Goal: Task Accomplishment & Management: Complete application form

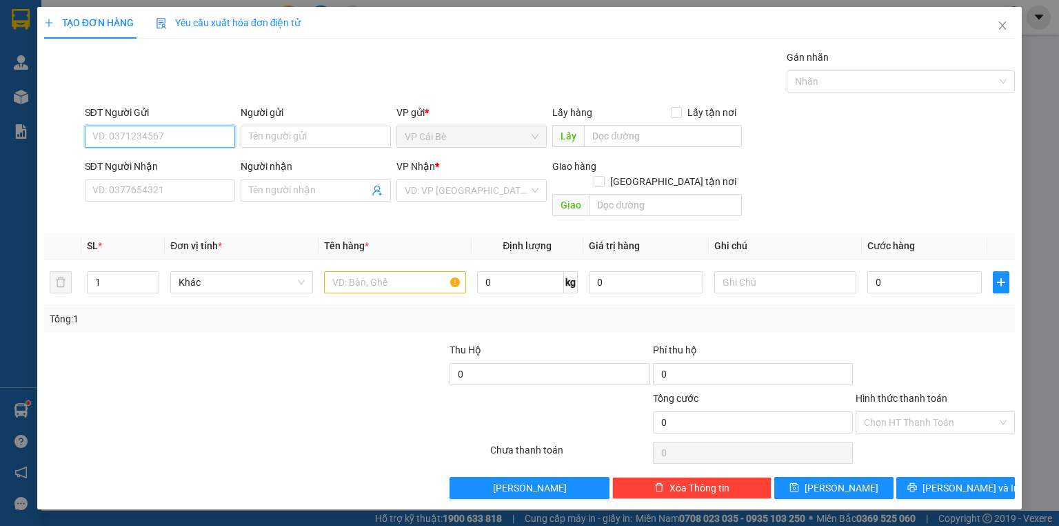
drag, startPoint x: 186, startPoint y: 146, endPoint x: 194, endPoint y: 147, distance: 7.7
click at [193, 147] on div "SĐT Người Gửi VD: 0371234567" at bounding box center [160, 129] width 150 height 48
click at [141, 157] on div "0944157633 - TÂM" at bounding box center [160, 163] width 134 height 15
type input "0944157633"
type input "TÂM"
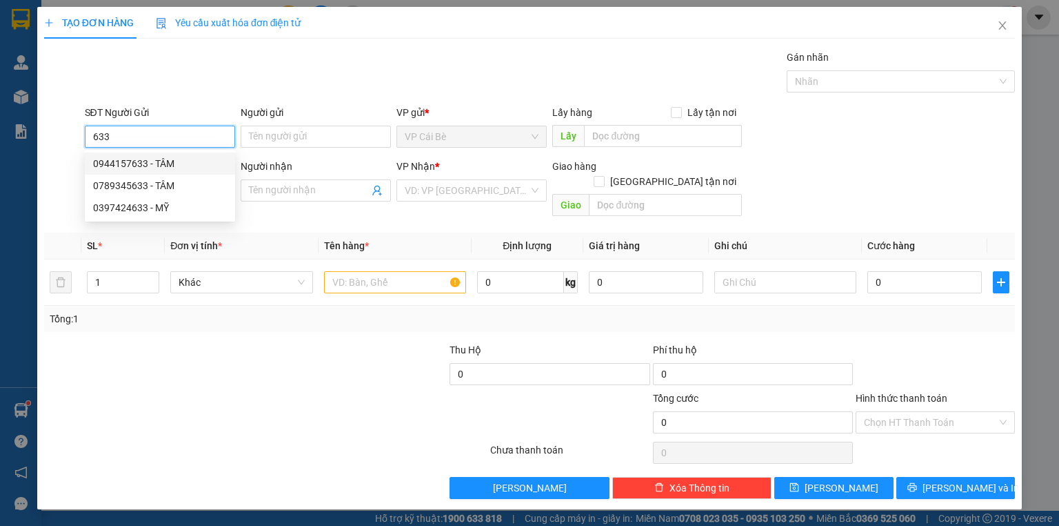
type input "0343687478"
type input "HỒNG"
type input "40.000"
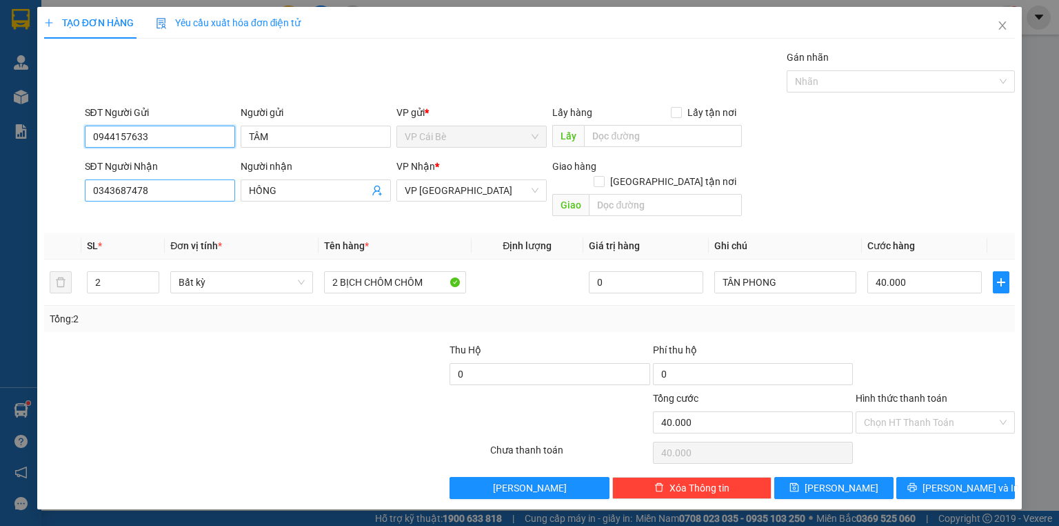
type input "0944157633"
drag, startPoint x: 176, startPoint y: 193, endPoint x: 17, endPoint y: 190, distance: 159.4
click at [17, 190] on div "TẠO ĐƠN HÀNG Yêu cầu xuất hóa đơn điện tử Transit Pickup Surcharge Ids Transit …" at bounding box center [529, 263] width 1059 height 526
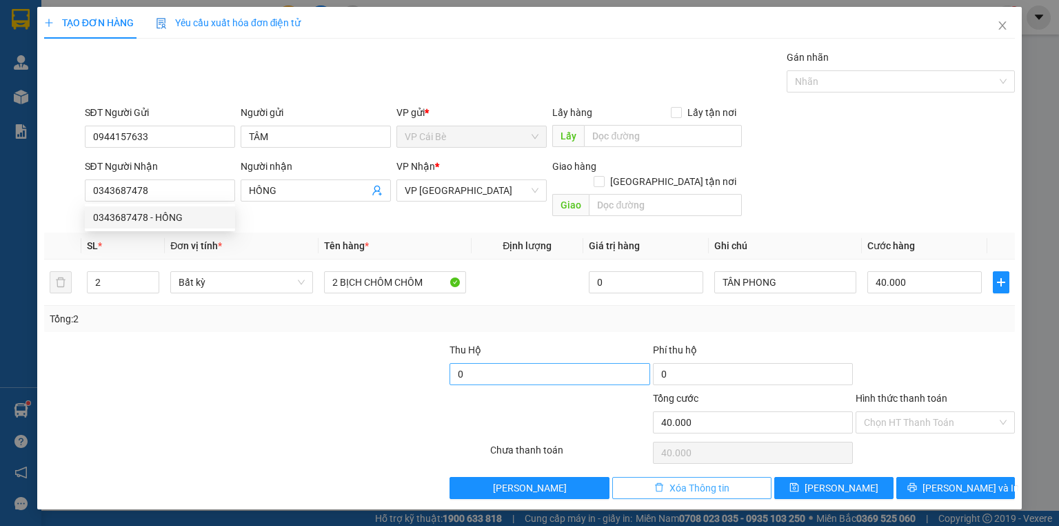
drag, startPoint x: 709, startPoint y: 468, endPoint x: 455, endPoint y: 347, distance: 281.4
click at [695, 480] on span "Xóa Thông tin" at bounding box center [700, 487] width 60 height 15
type input "0"
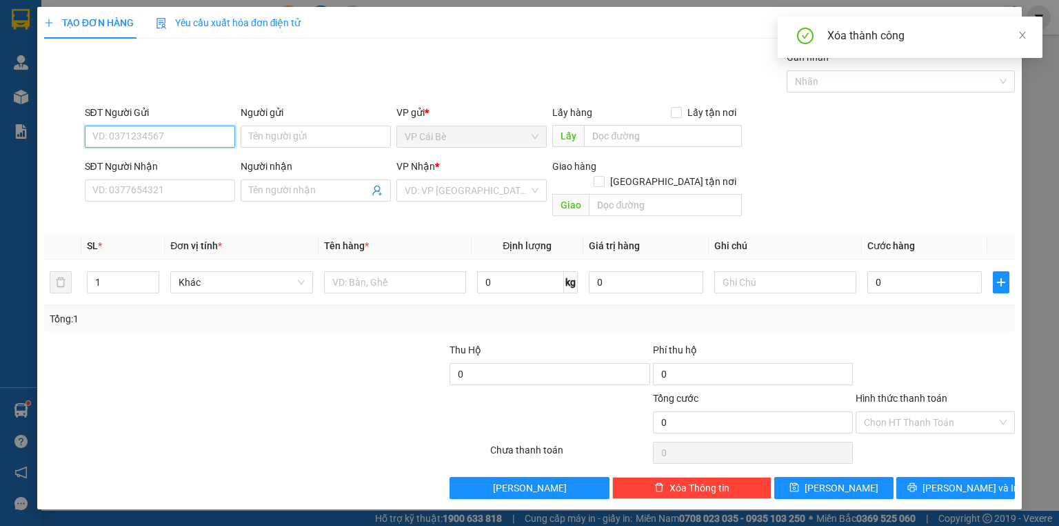
click at [152, 129] on input "SĐT Người Gửi" at bounding box center [160, 137] width 150 height 22
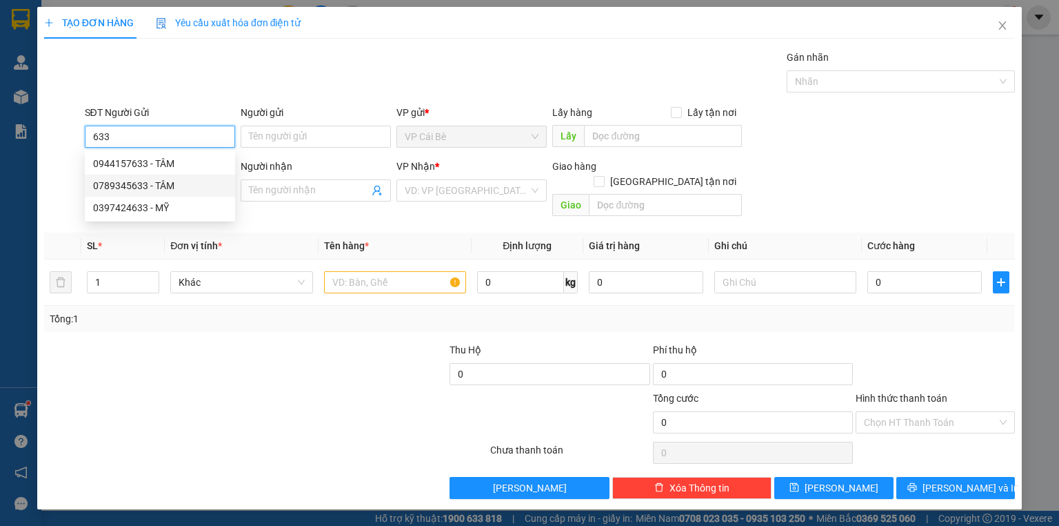
click at [155, 182] on div "0789345633 - TÂM" at bounding box center [160, 185] width 134 height 15
type input "0789345633"
type input "TÂM"
type input "0769359982"
type input "PHƯỢNG"
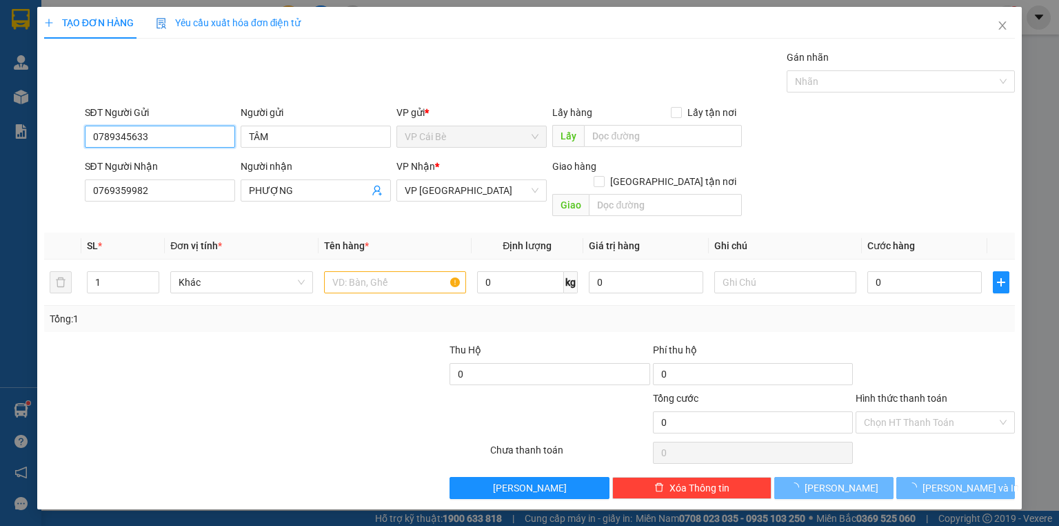
type input "20.000"
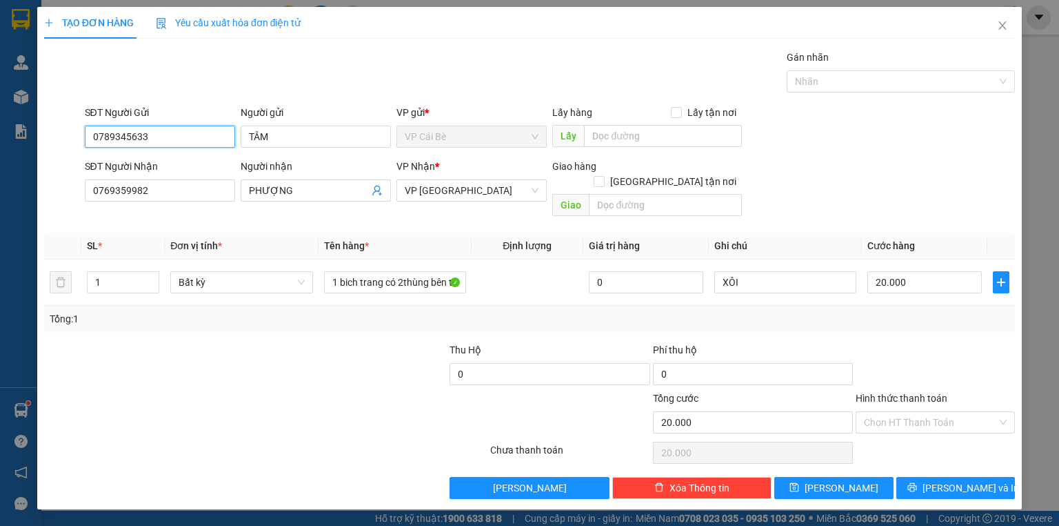
type input "0789345633"
drag, startPoint x: 40, startPoint y: 197, endPoint x: 0, endPoint y: 194, distance: 40.2
click at [0, 196] on div "TẠO ĐƠN HÀNG Yêu cầu xuất hóa đơn điện tử Transit Pickup Surcharge Ids Transit …" at bounding box center [529, 263] width 1059 height 526
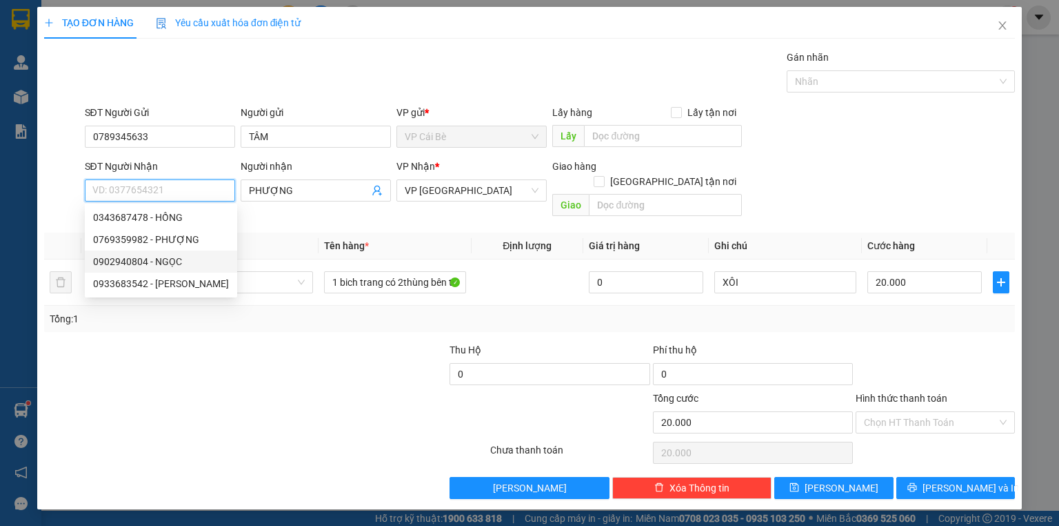
drag, startPoint x: 135, startPoint y: 262, endPoint x: 157, endPoint y: 266, distance: 23.1
click at [135, 262] on div "0902940804 - NGỌC" at bounding box center [161, 261] width 136 height 15
type input "0902940804"
type input "NGỌC"
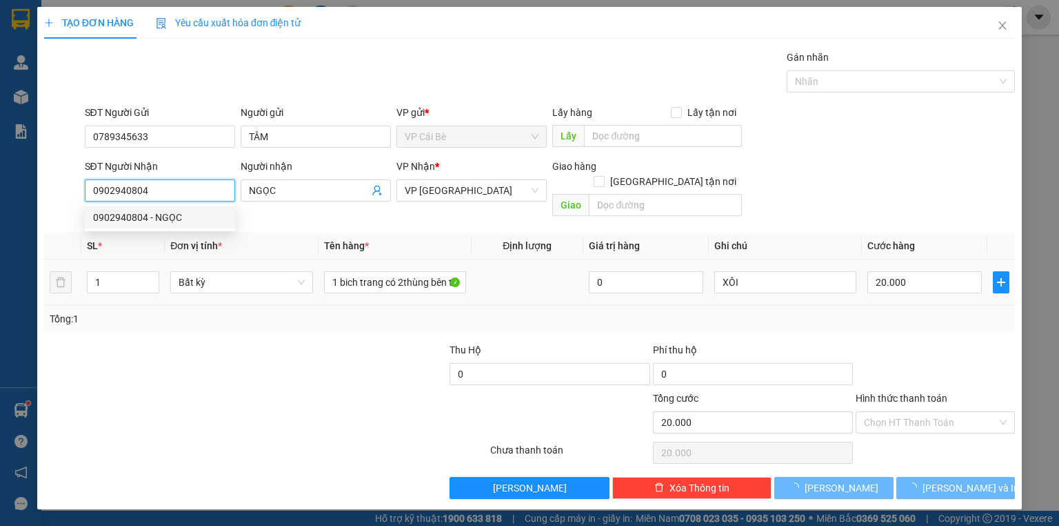
type input "30.000"
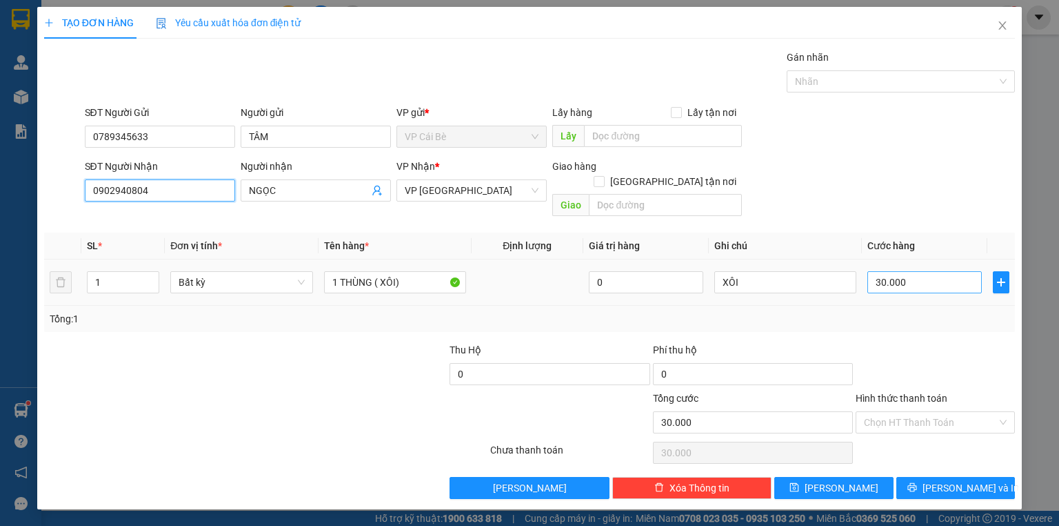
type input "0902940804"
click at [931, 271] on input "30.000" at bounding box center [925, 282] width 115 height 22
type input "2"
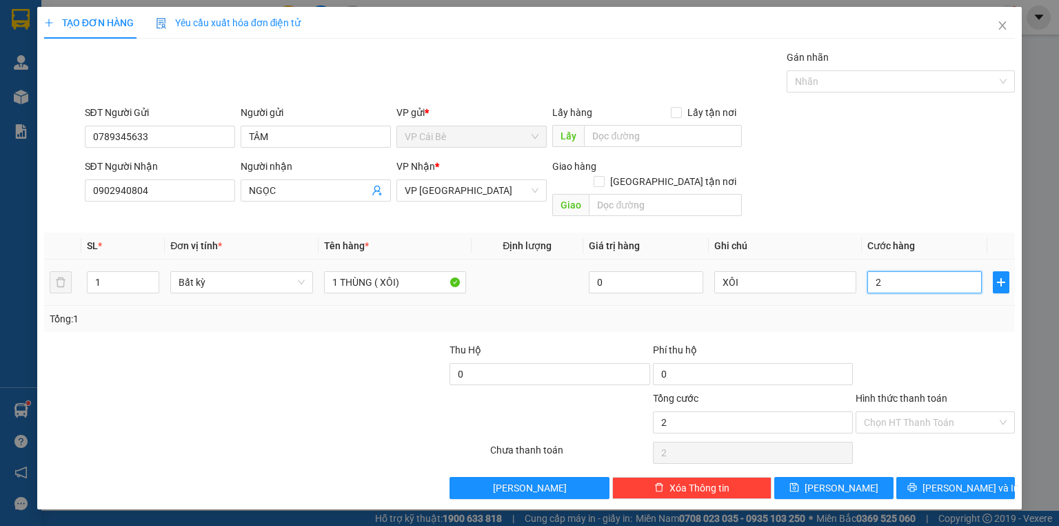
type input "20"
type input "20.000"
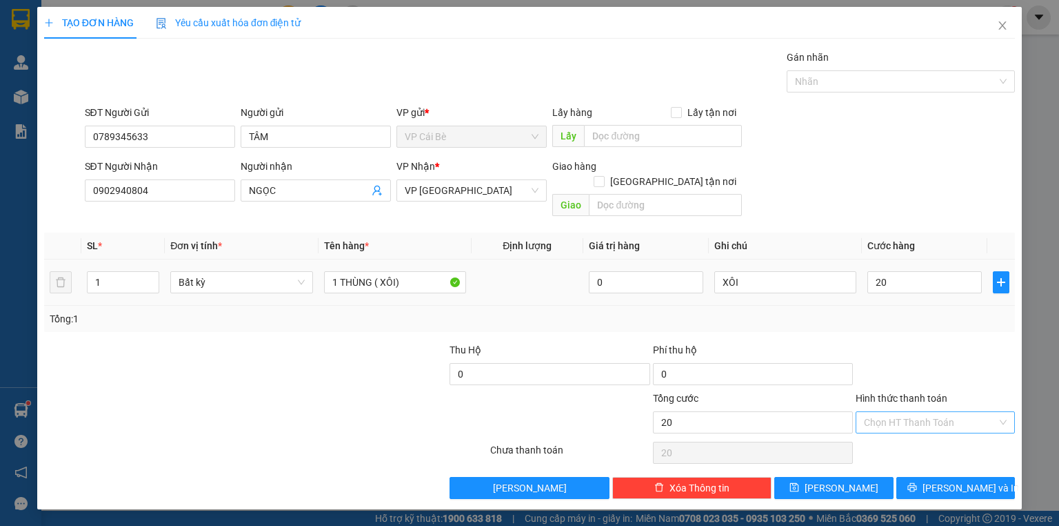
type input "20.000"
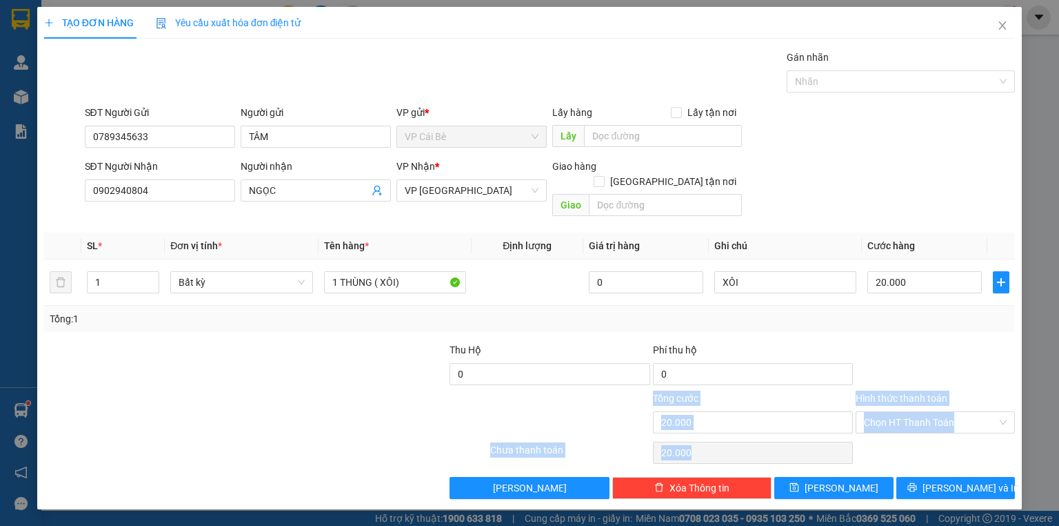
drag, startPoint x: 967, startPoint y: 413, endPoint x: 971, endPoint y: 445, distance: 32.0
click at [972, 444] on div "Transit Pickup Surcharge Ids Transit Deliver Surcharge Ids Transit Deliver Surc…" at bounding box center [529, 274] width 971 height 449
click at [957, 480] on span "[PERSON_NAME] và In" at bounding box center [971, 487] width 97 height 15
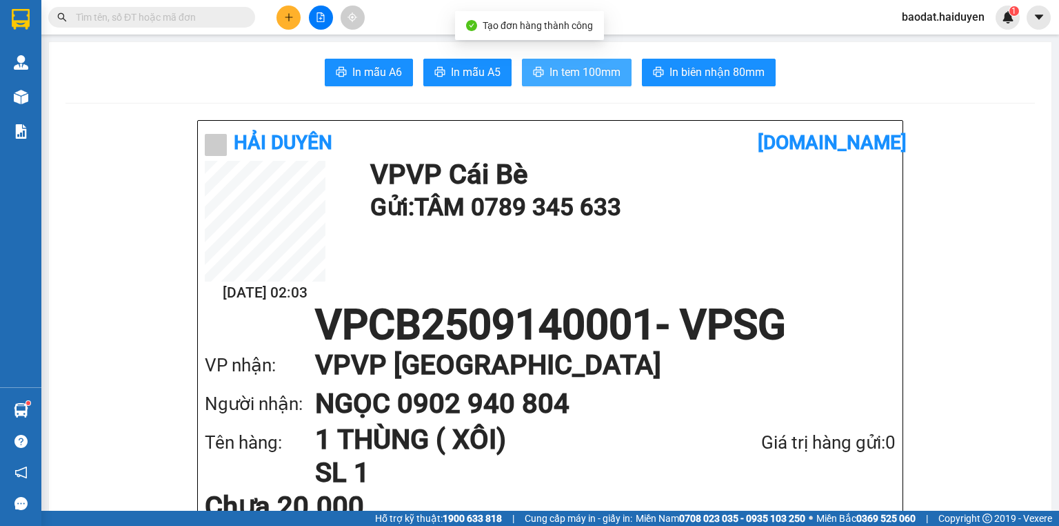
click at [569, 72] on span "In tem 100mm" at bounding box center [585, 71] width 71 height 17
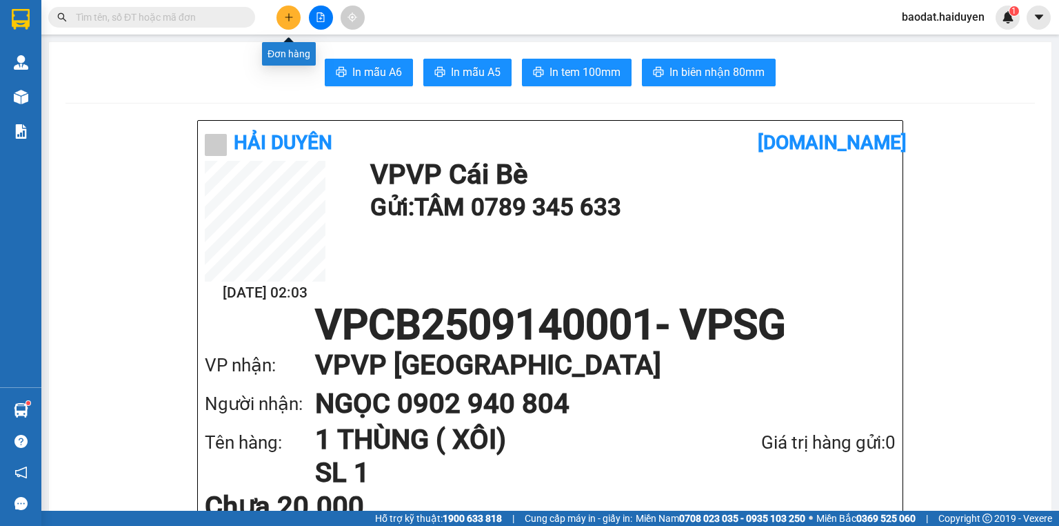
click at [289, 13] on icon "plus" at bounding box center [289, 17] width 10 height 10
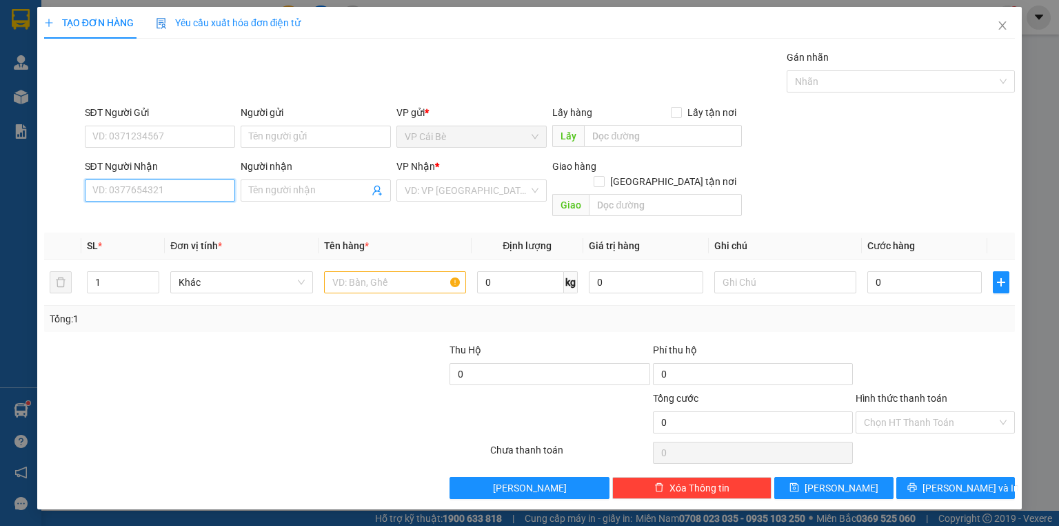
drag, startPoint x: 135, startPoint y: 187, endPoint x: 237, endPoint y: 175, distance: 102.2
click at [223, 177] on div "SĐT Người Nhận VD: 0377654321" at bounding box center [160, 183] width 150 height 48
click at [166, 219] on div "0899683877 - TRANG" at bounding box center [160, 217] width 134 height 15
type input "0899683877"
type input "TRANG"
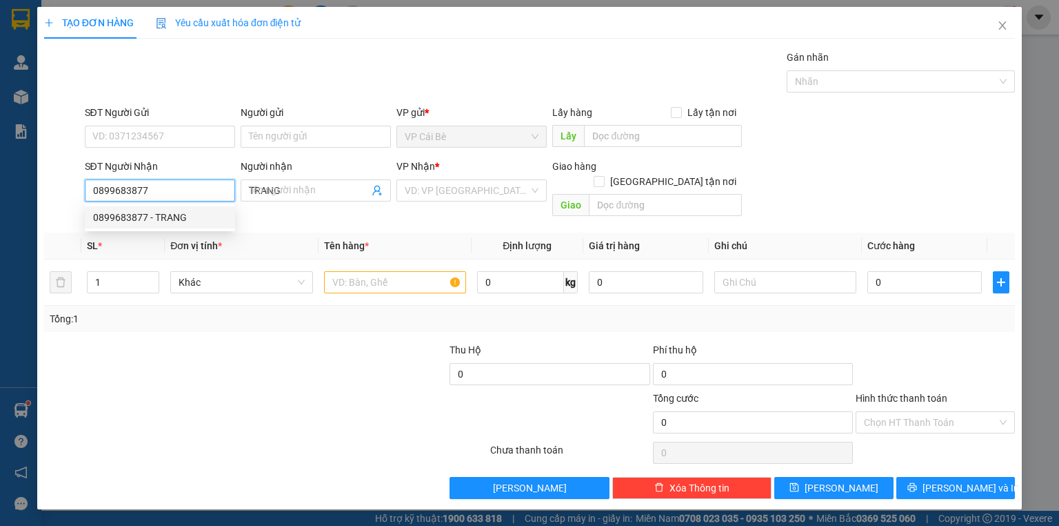
type input "30.000"
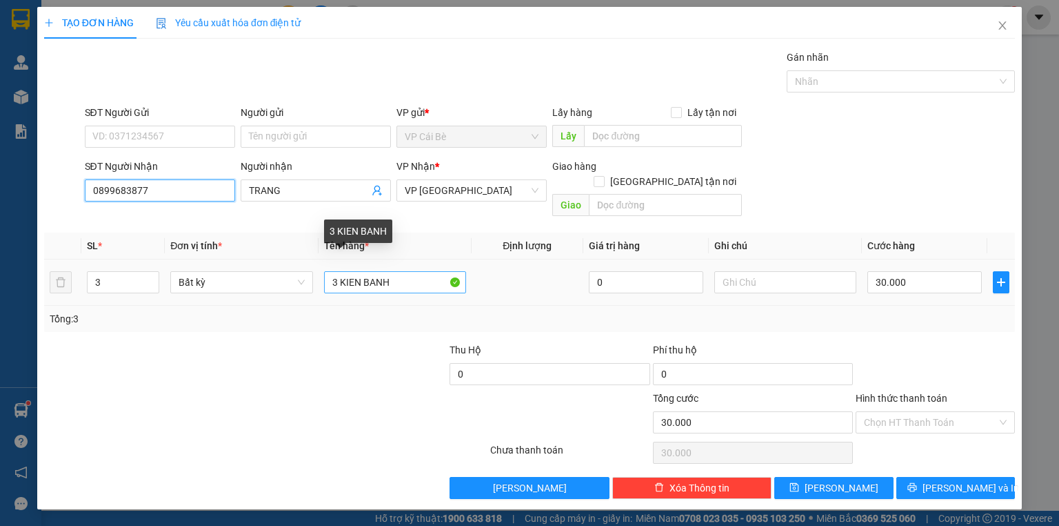
type input "0899683877"
drag, startPoint x: 395, startPoint y: 266, endPoint x: 404, endPoint y: 267, distance: 9.1
click at [402, 271] on input "3 KIEN BANH" at bounding box center [395, 282] width 142 height 22
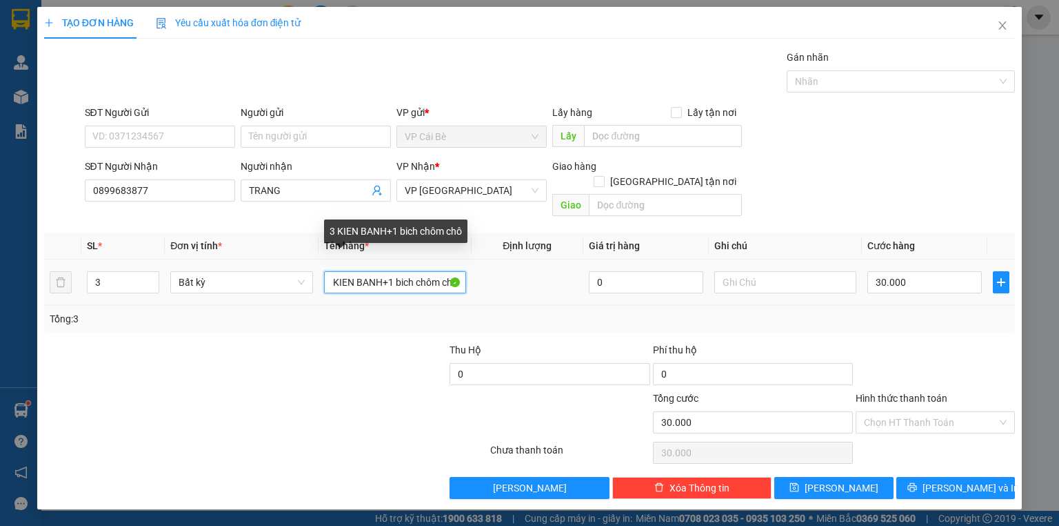
scroll to position [0, 16]
type input "3 KIEN BANH+1 bich chôm chôm"
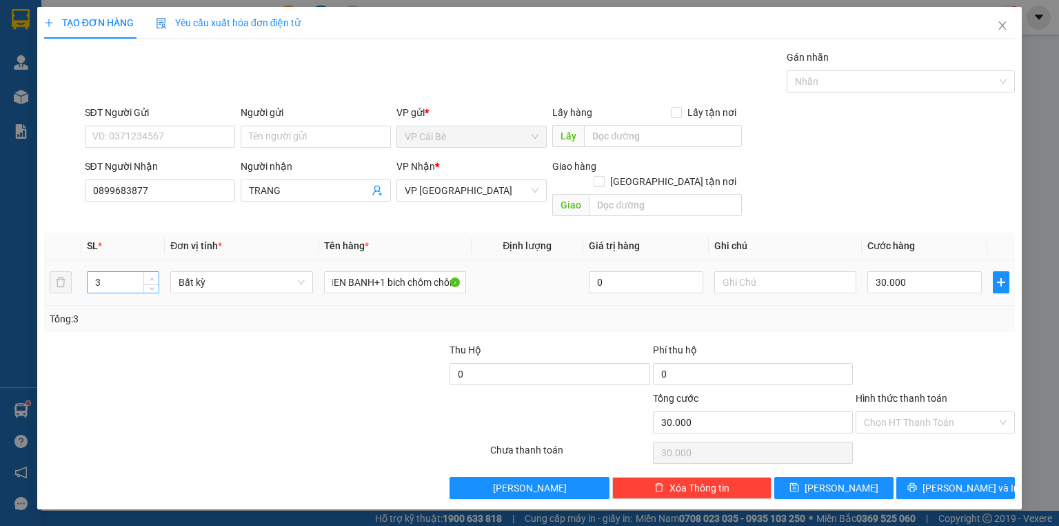
type input "4"
click at [149, 275] on span "up" at bounding box center [152, 279] width 8 height 8
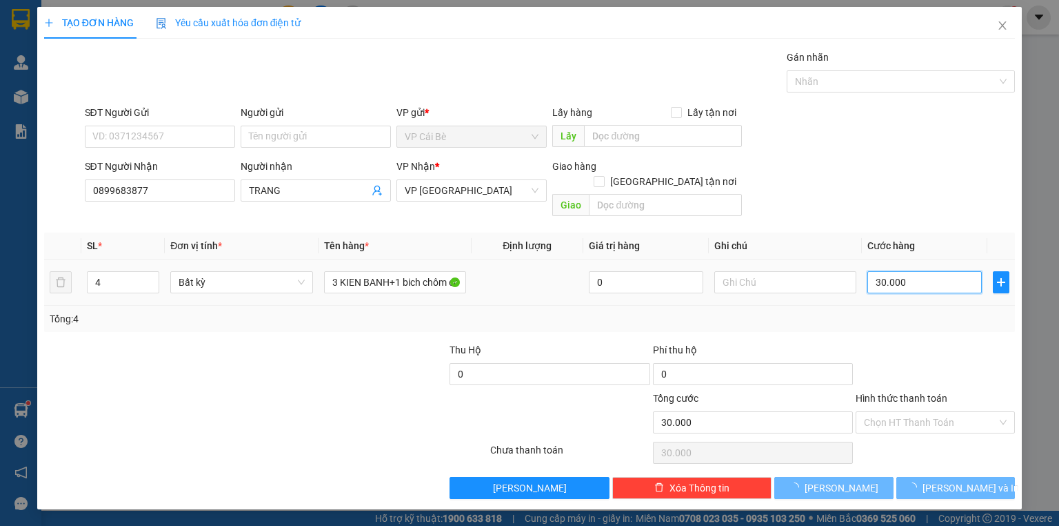
click at [927, 271] on input "30.000" at bounding box center [925, 282] width 115 height 22
type input "0"
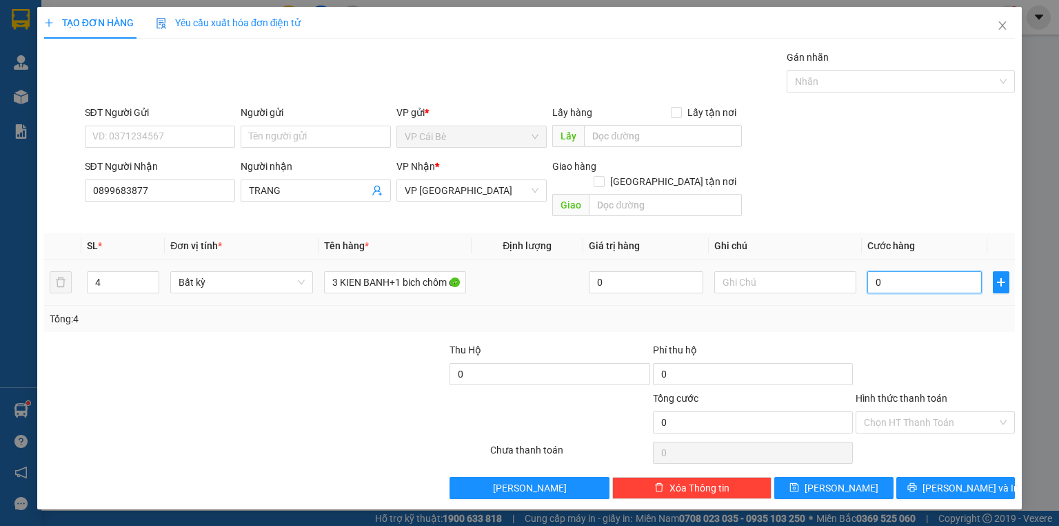
type input "4"
type input "04"
type input "40"
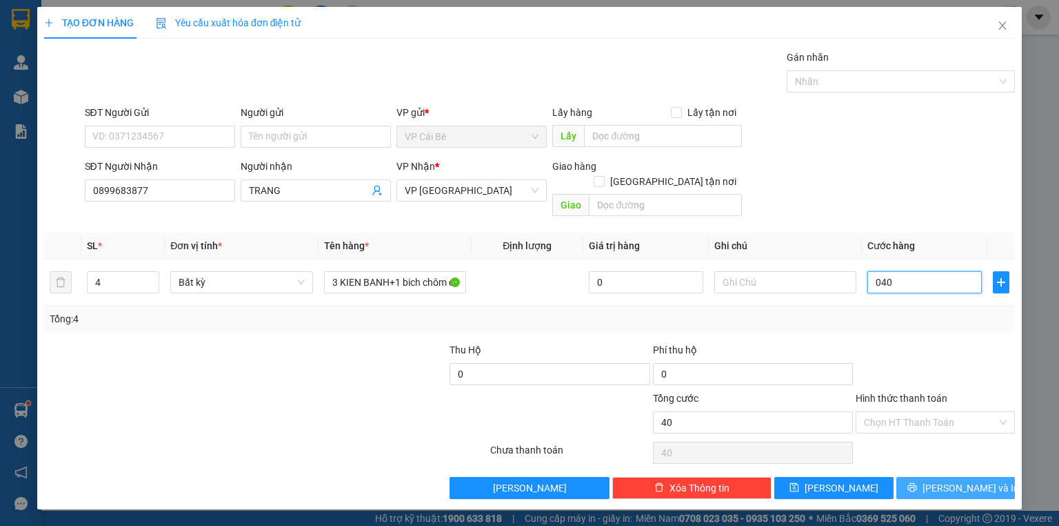
type input "040"
type input "40.000"
drag, startPoint x: 953, startPoint y: 472, endPoint x: 882, endPoint y: 417, distance: 89.5
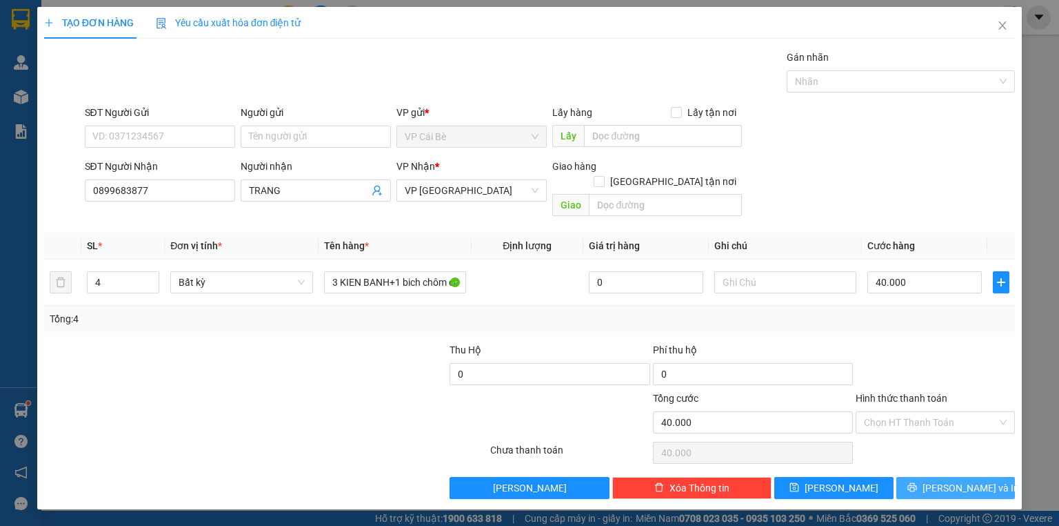
click at [952, 480] on span "[PERSON_NAME] và In" at bounding box center [971, 487] width 97 height 15
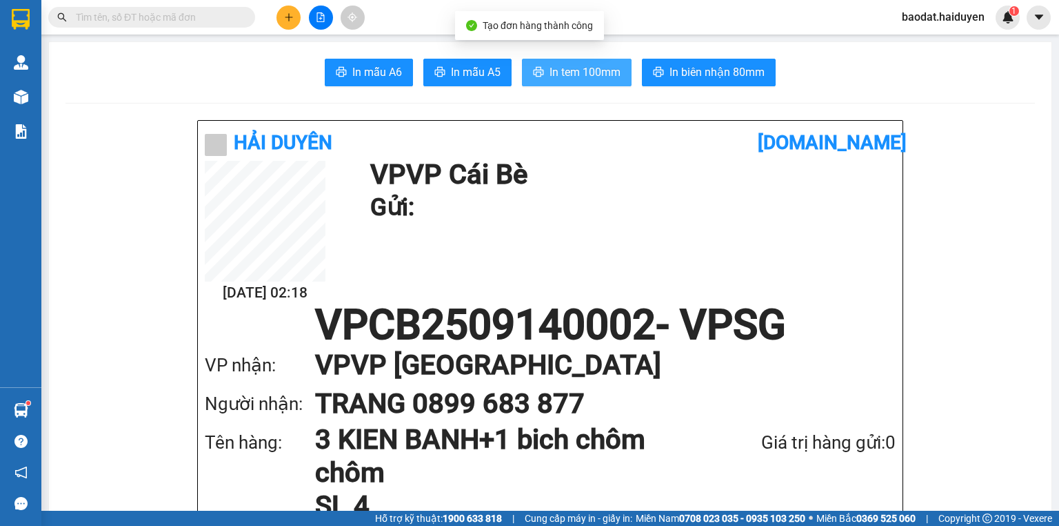
click at [590, 79] on span "In tem 100mm" at bounding box center [585, 71] width 71 height 17
